Goal: Task Accomplishment & Management: Complete application form

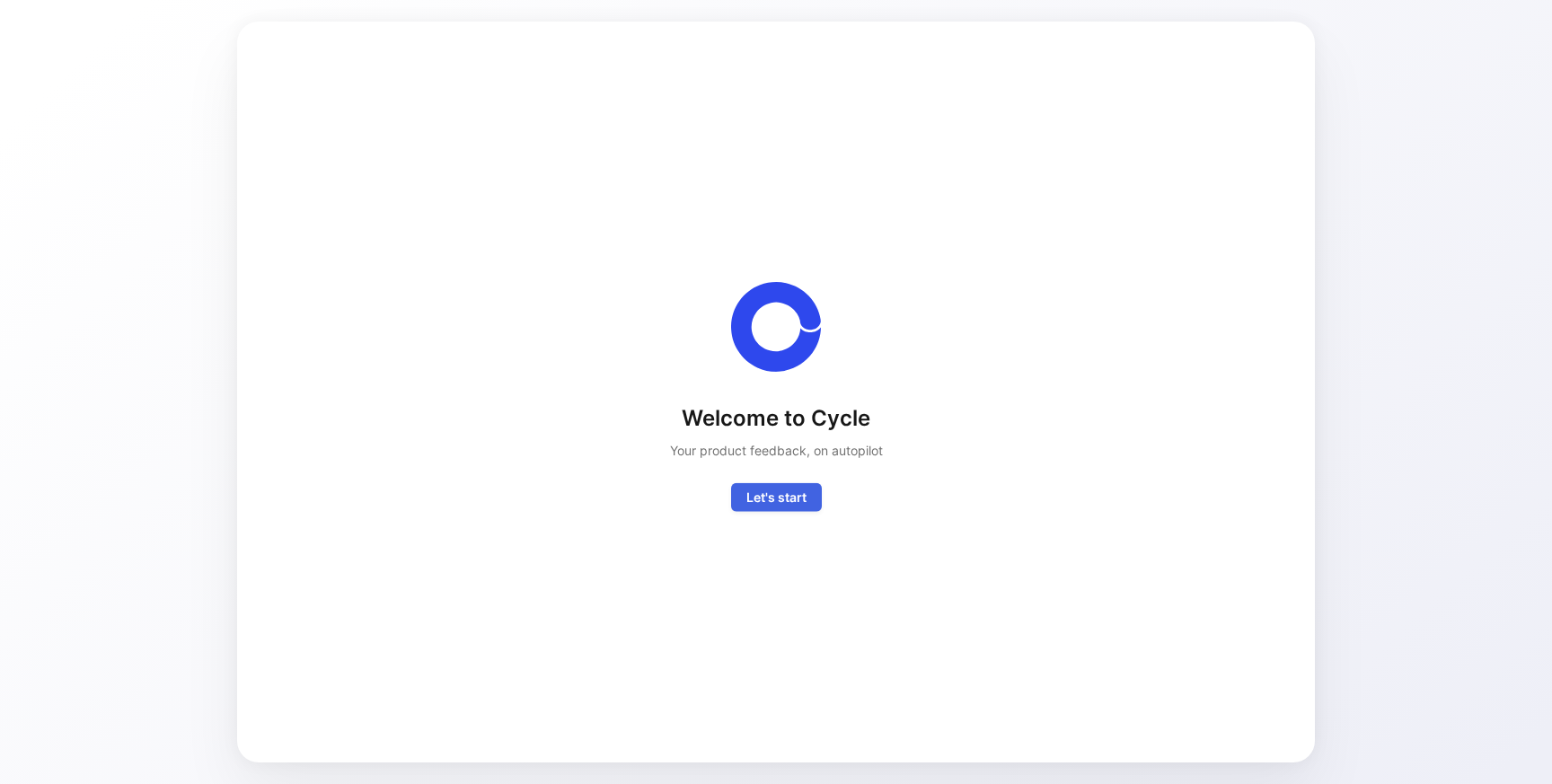
click at [782, 504] on span "Let's start" at bounding box center [776, 497] width 60 height 21
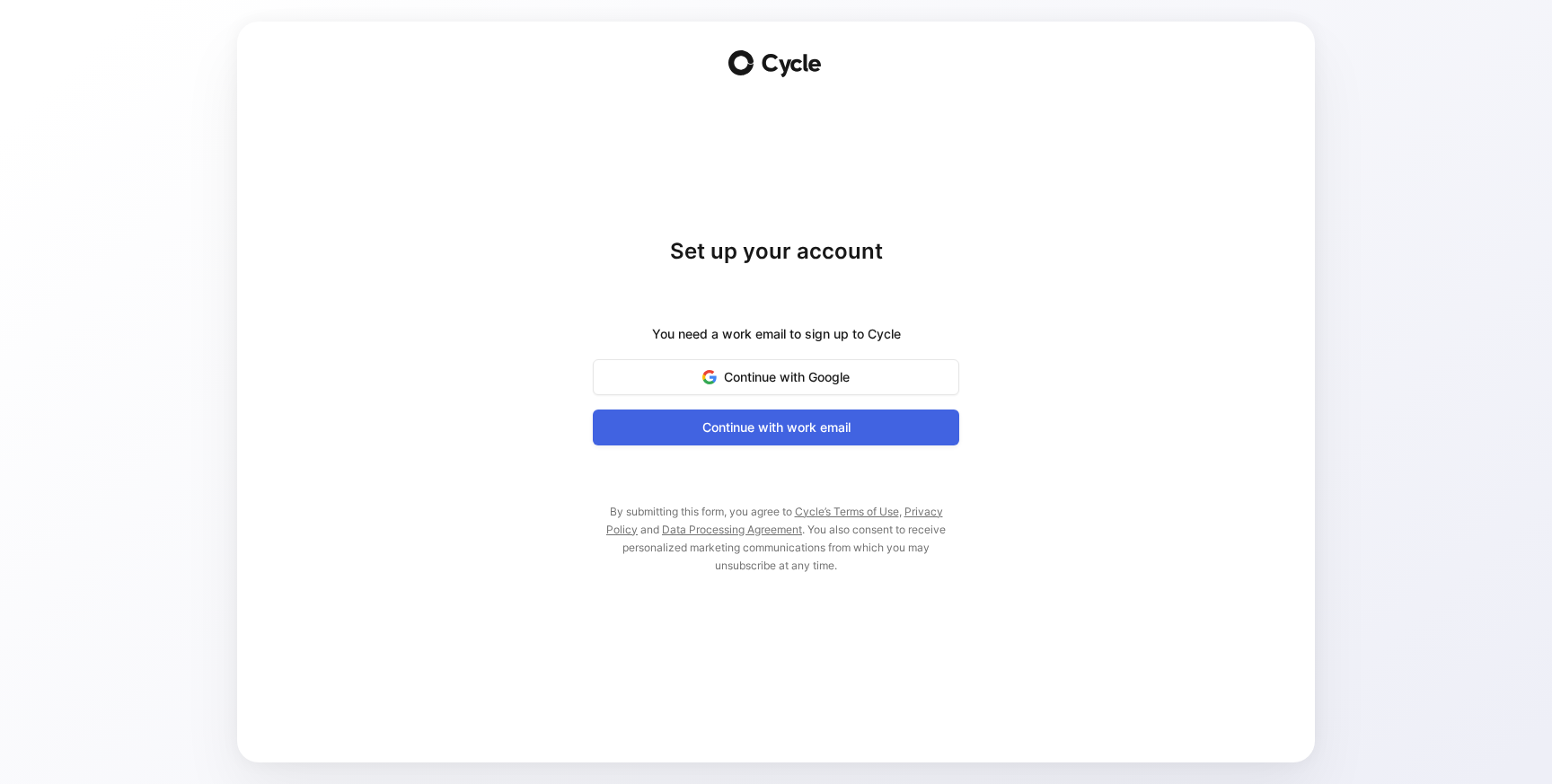
click at [804, 434] on span "Continue with work email" at bounding box center [776, 427] width 321 height 21
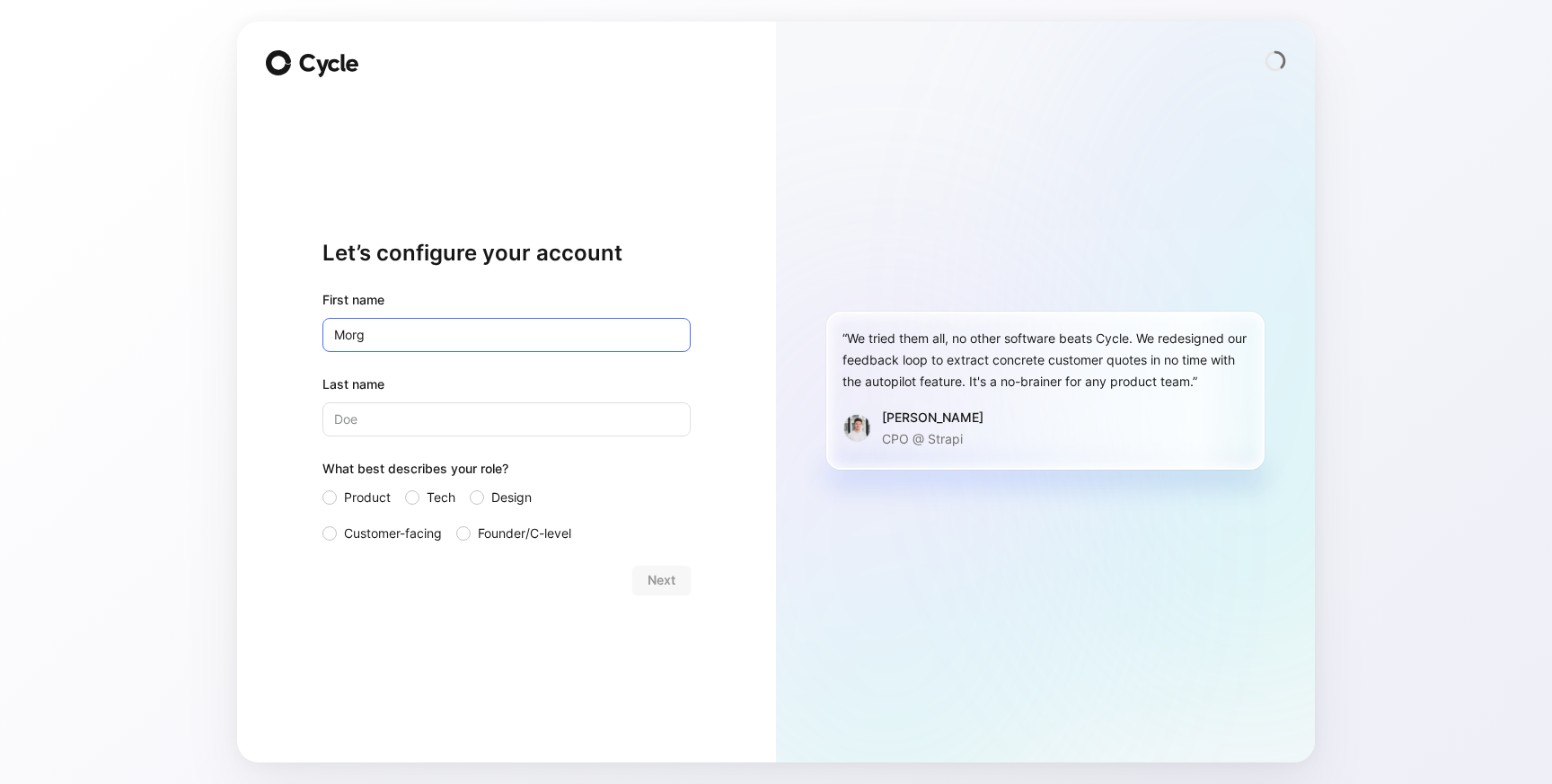
click at [573, 349] on input "Morg" at bounding box center [506, 335] width 368 height 34
type input "[PERSON_NAME]"
click at [482, 584] on div "Next" at bounding box center [506, 581] width 368 height 29
click at [378, 496] on span "Product" at bounding box center [368, 498] width 46 height 21
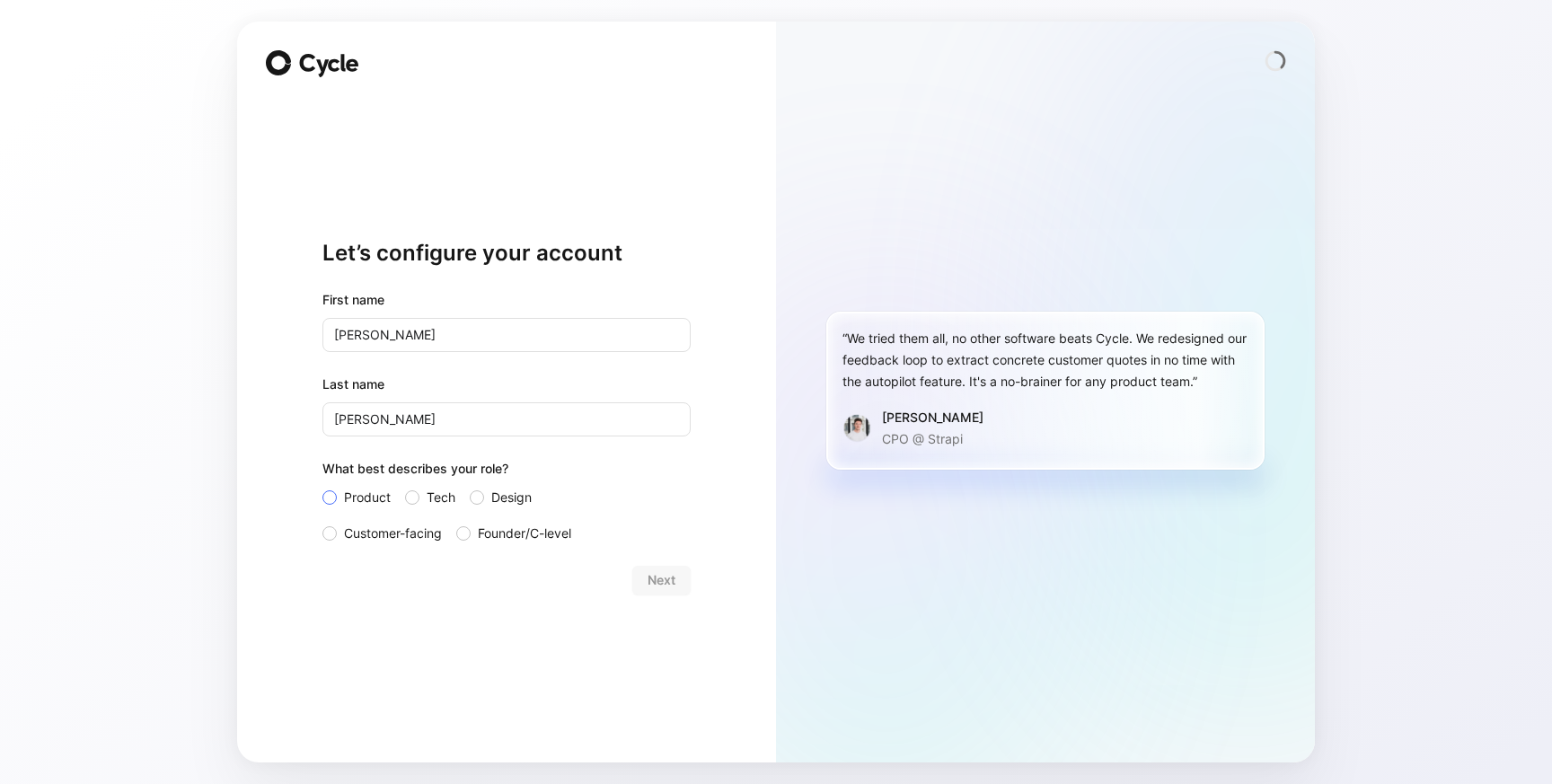
click at [322, 487] on input "Product" at bounding box center [322, 487] width 0 height 0
click at [429, 535] on span "Customer-facing" at bounding box center [394, 533] width 98 height 21
click at [322, 523] on input "Customer-facing" at bounding box center [322, 523] width 0 height 0
click at [663, 576] on span "Next" at bounding box center [662, 580] width 28 height 21
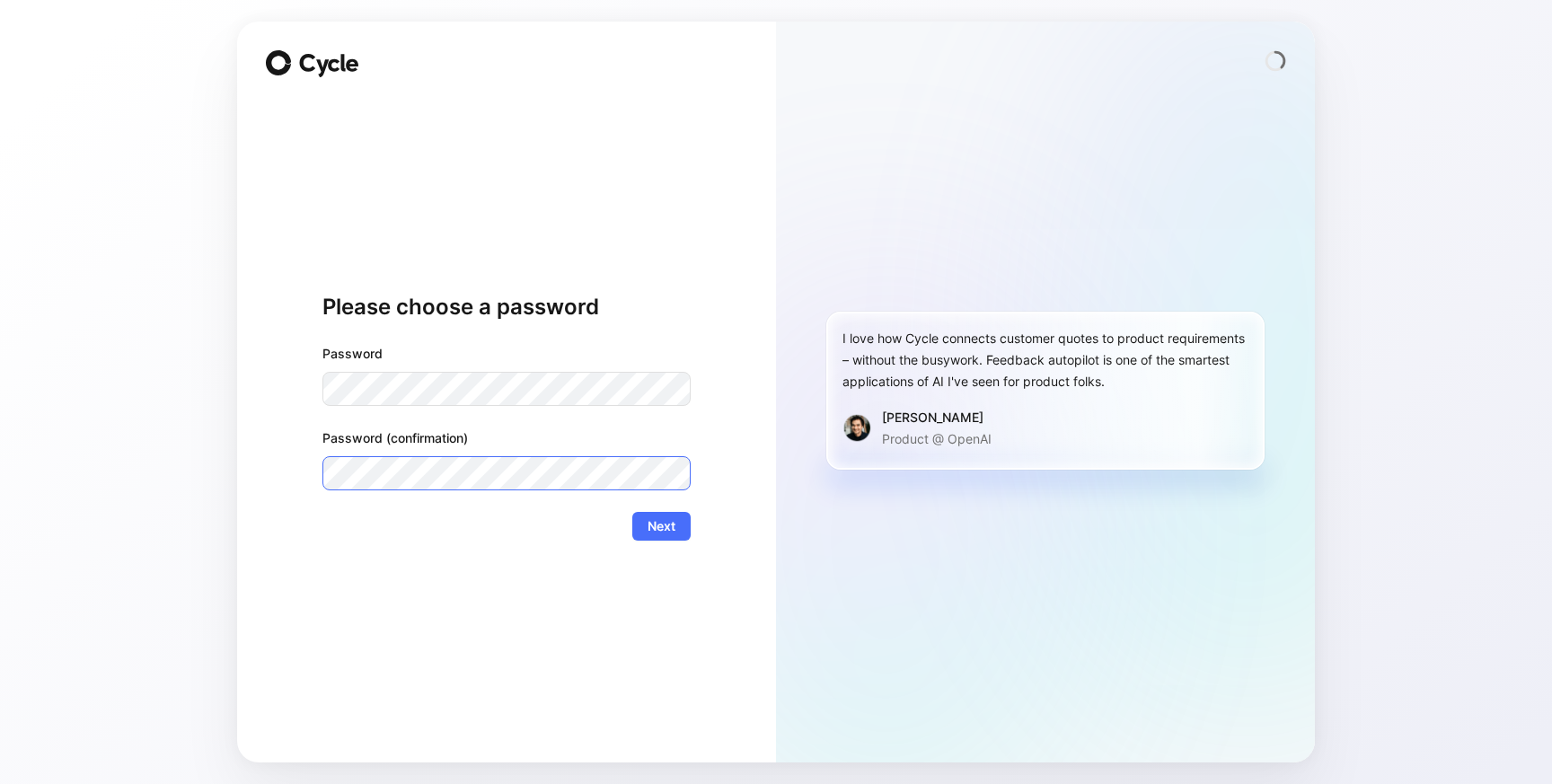
click at [633, 512] on button "Next" at bounding box center [662, 527] width 59 height 29
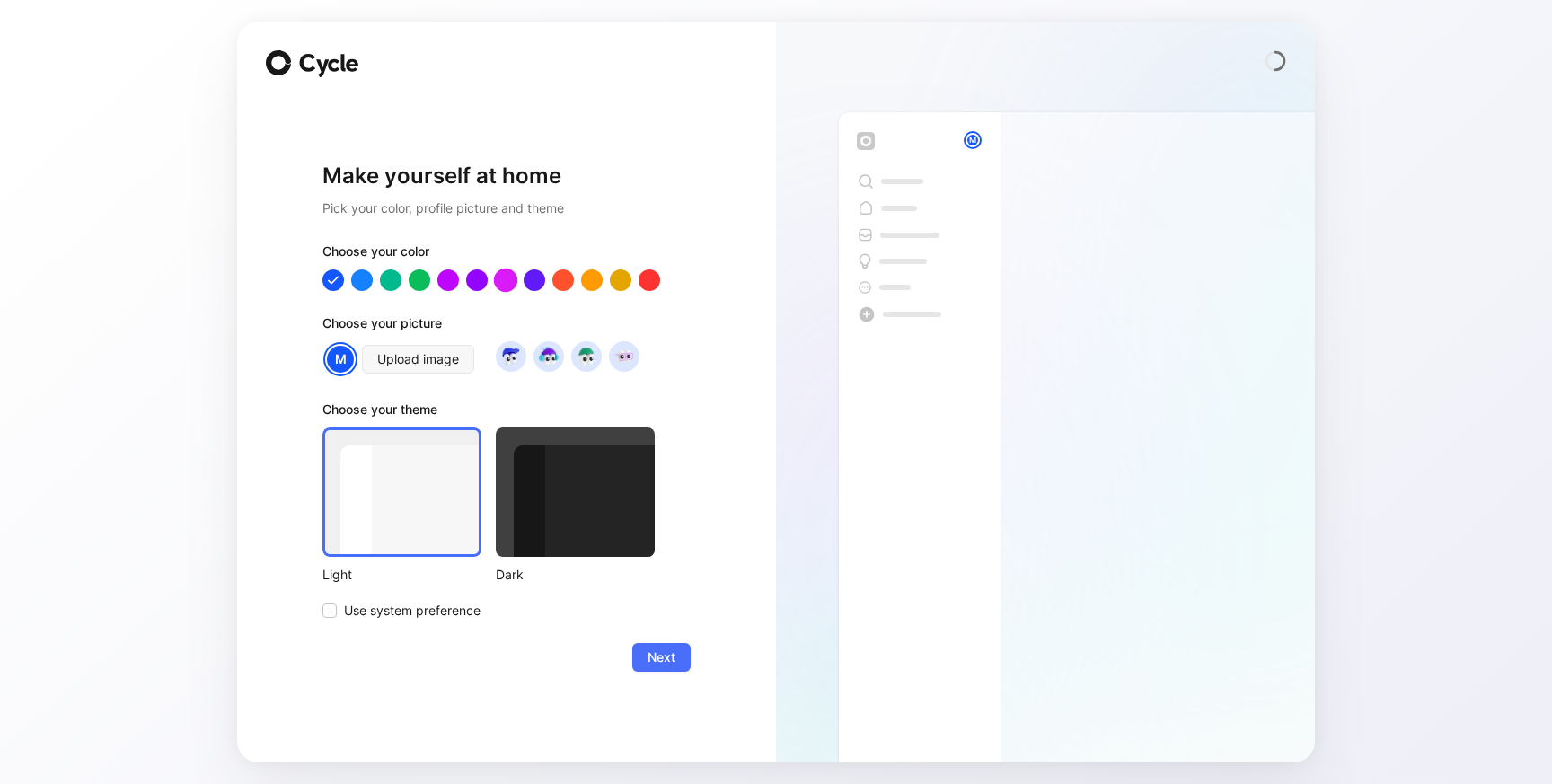
click at [495, 284] on div at bounding box center [505, 280] width 23 height 23
click at [457, 278] on div at bounding box center [449, 280] width 23 height 23
click at [353, 279] on div at bounding box center [362, 280] width 23 height 23
click at [337, 279] on div at bounding box center [333, 280] width 23 height 23
click at [496, 279] on div at bounding box center [505, 280] width 23 height 23
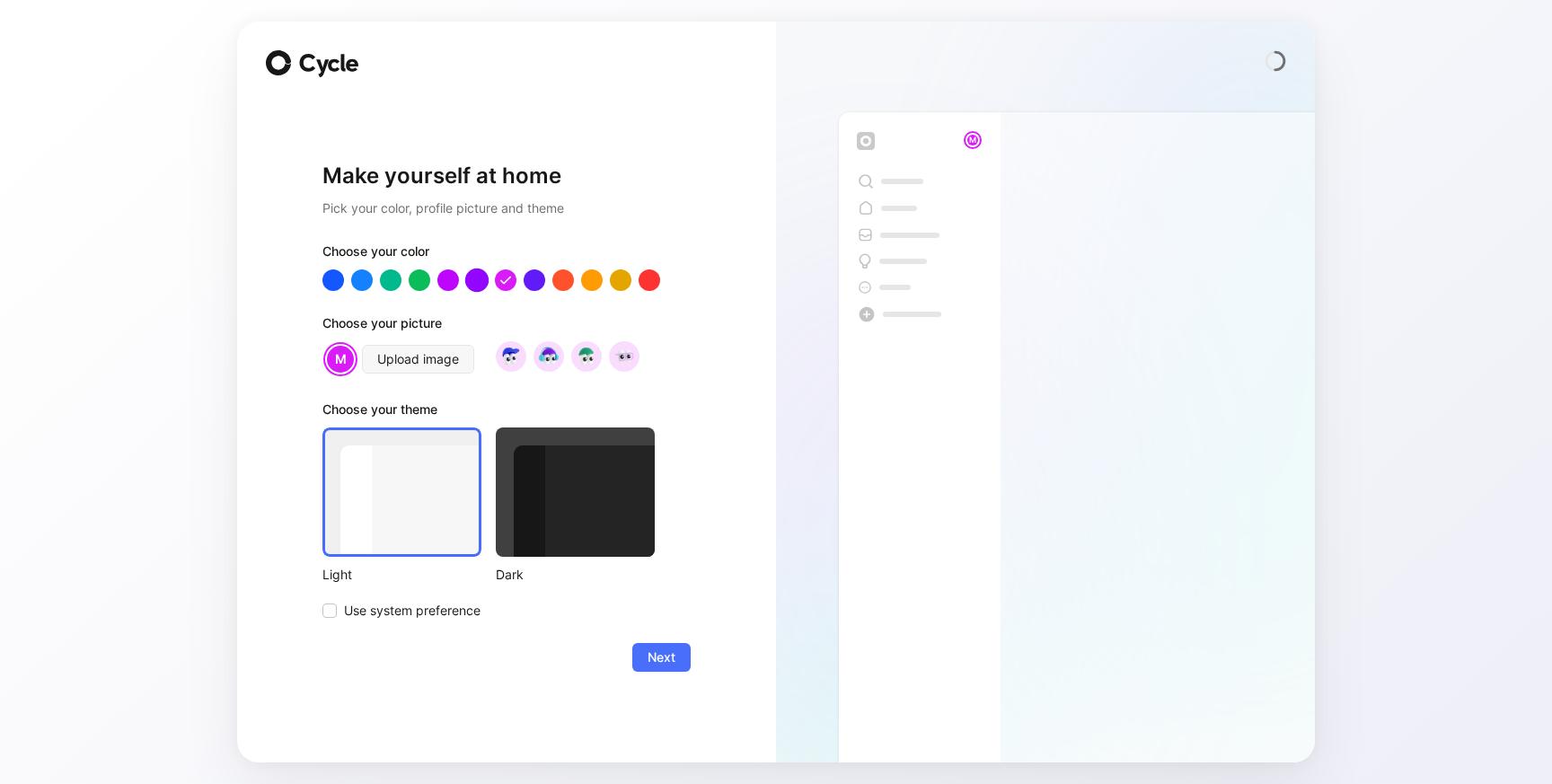
click at [482, 279] on div at bounding box center [476, 280] width 23 height 23
click at [452, 615] on span "Use system preference" at bounding box center [413, 610] width 137 height 21
click at [322, 600] on input "Use system preference" at bounding box center [322, 600] width 0 height 0
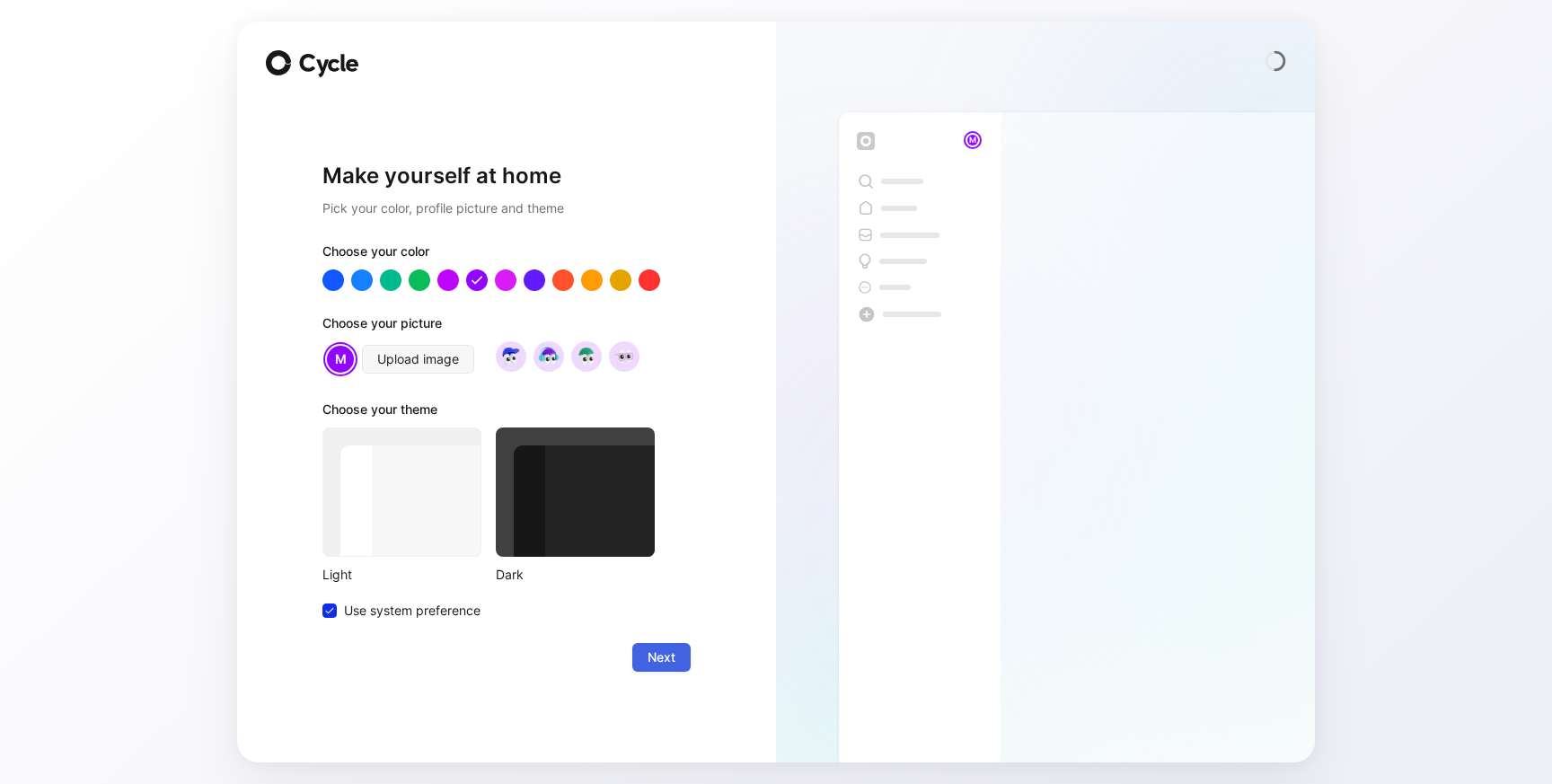
click at [658, 657] on span "Next" at bounding box center [662, 658] width 28 height 21
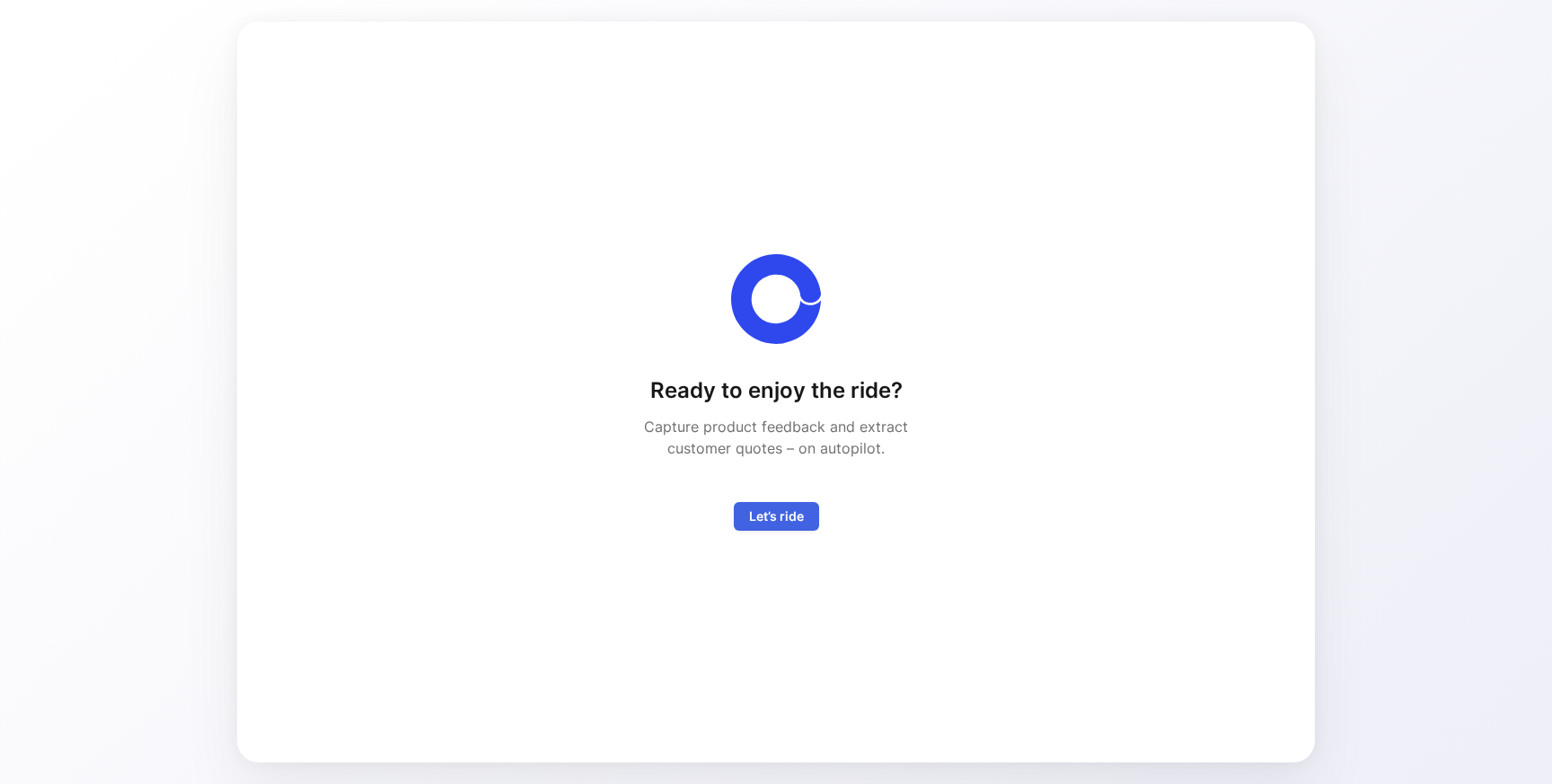
click at [780, 523] on span "Let’s ride" at bounding box center [776, 516] width 55 height 21
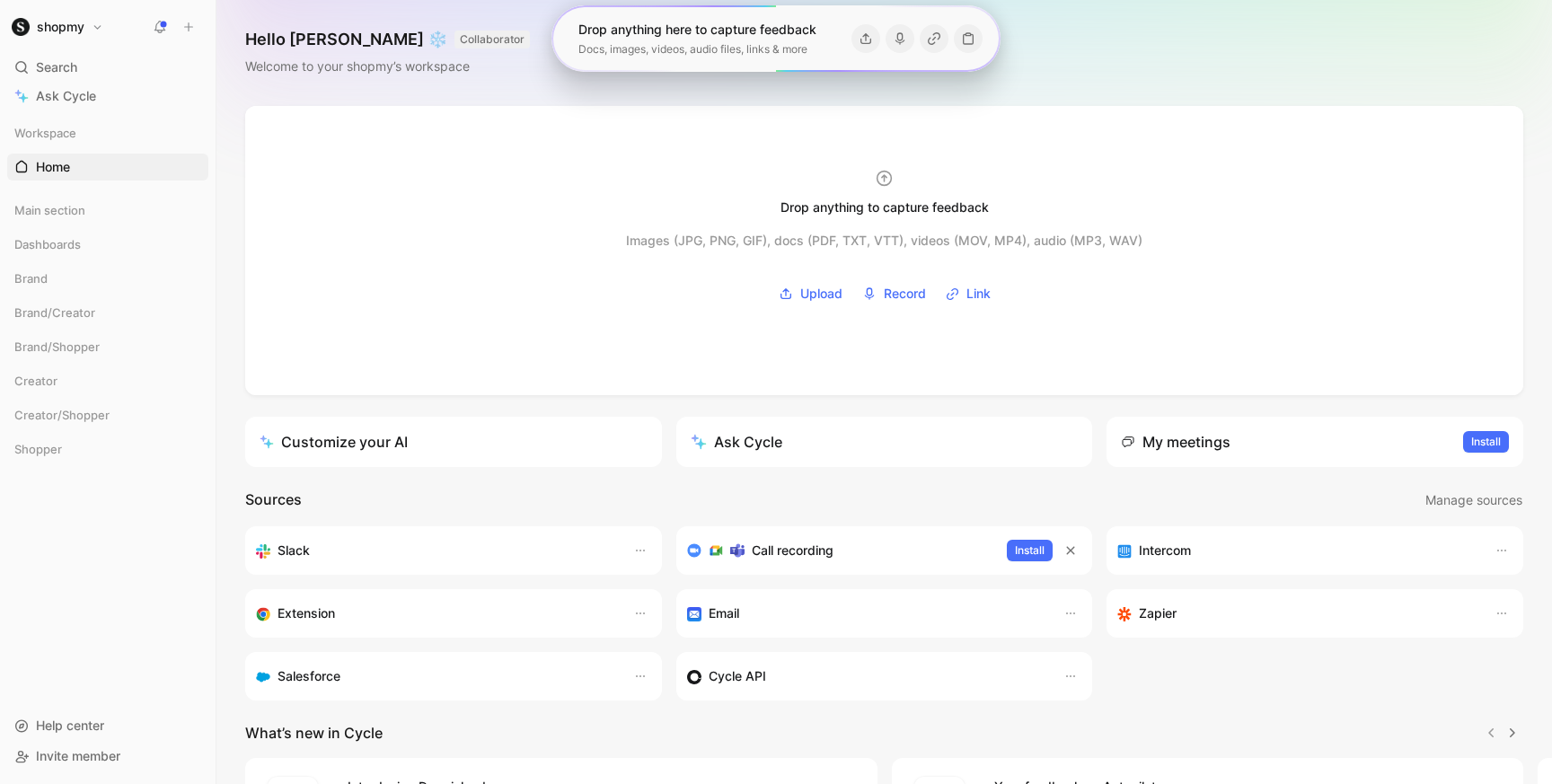
click at [444, 498] on header "Sources Manage sources" at bounding box center [884, 500] width 1278 height 23
click at [93, 33] on button "shopmy" at bounding box center [57, 27] width 100 height 25
click at [93, 33] on div at bounding box center [776, 392] width 1552 height 784
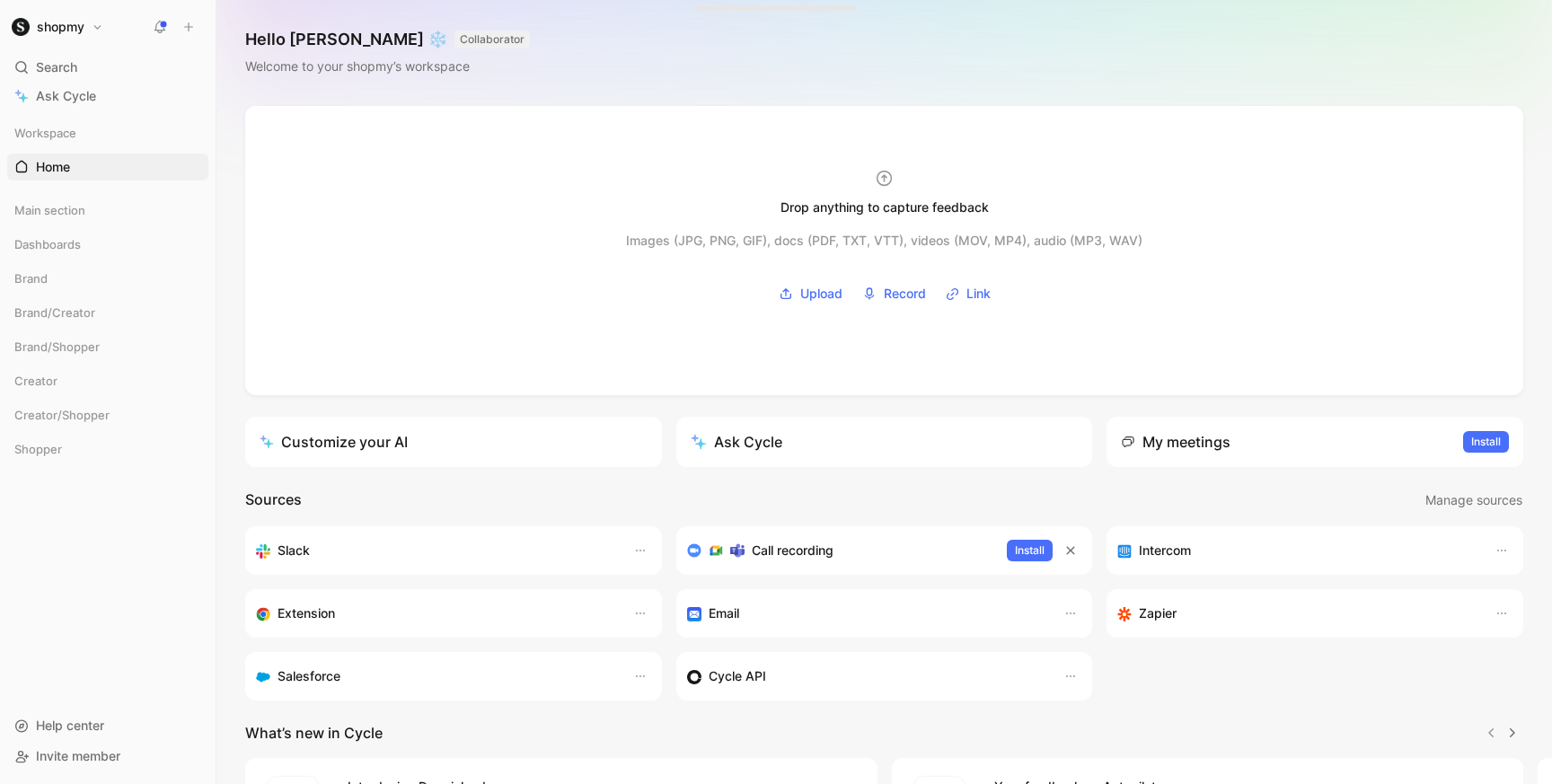
click at [340, 554] on div "Slack" at bounding box center [435, 551] width 360 height 21
click at [294, 554] on h3 "Slack" at bounding box center [294, 551] width 33 height 21
click at [648, 552] on button "button" at bounding box center [640, 551] width 21 height 21
